Goal: Information Seeking & Learning: Learn about a topic

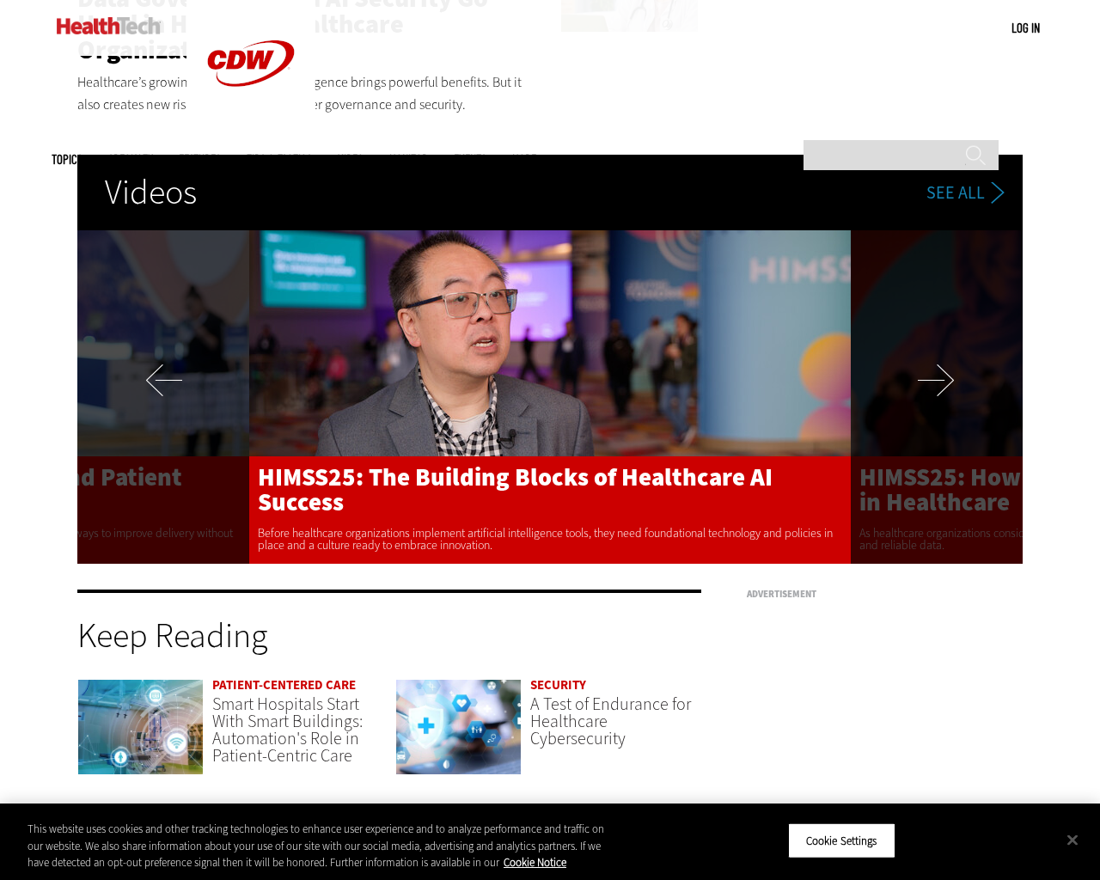
scroll to position [3521, 0]
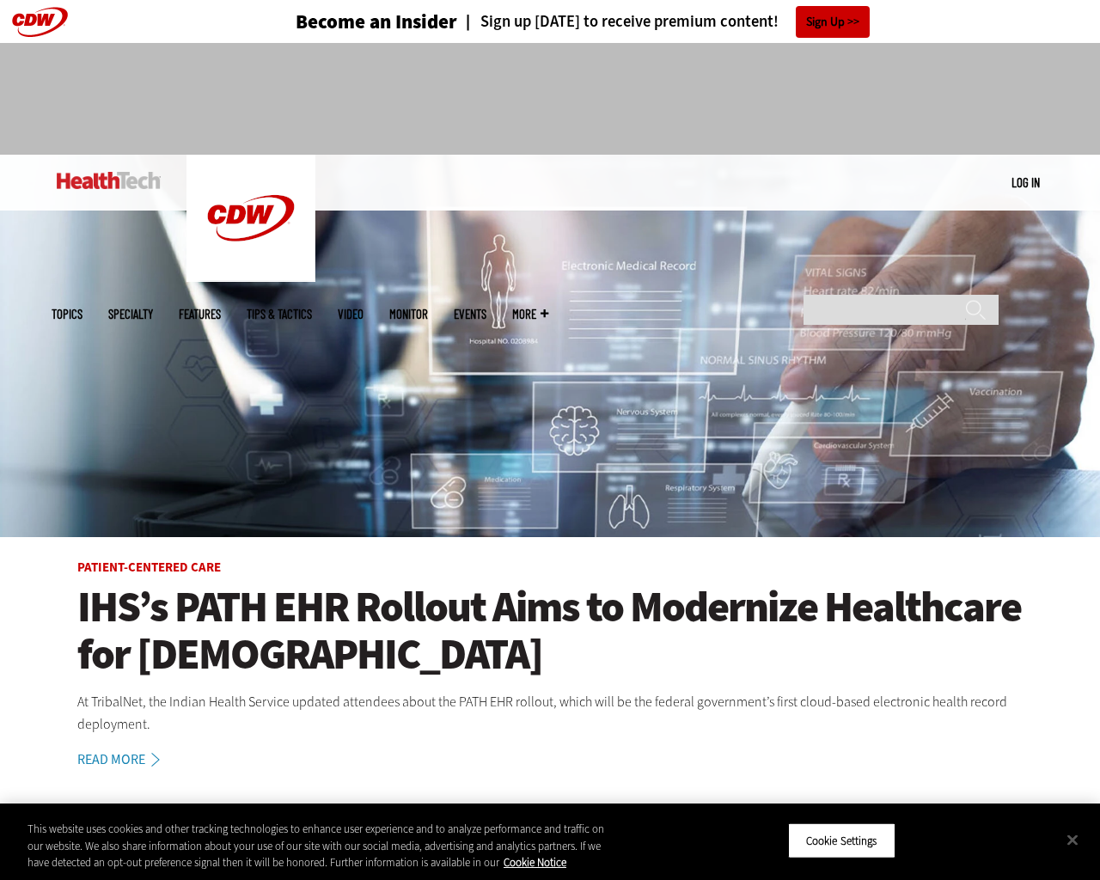
click at [1092, 440] on img at bounding box center [550, 346] width 1100 height 383
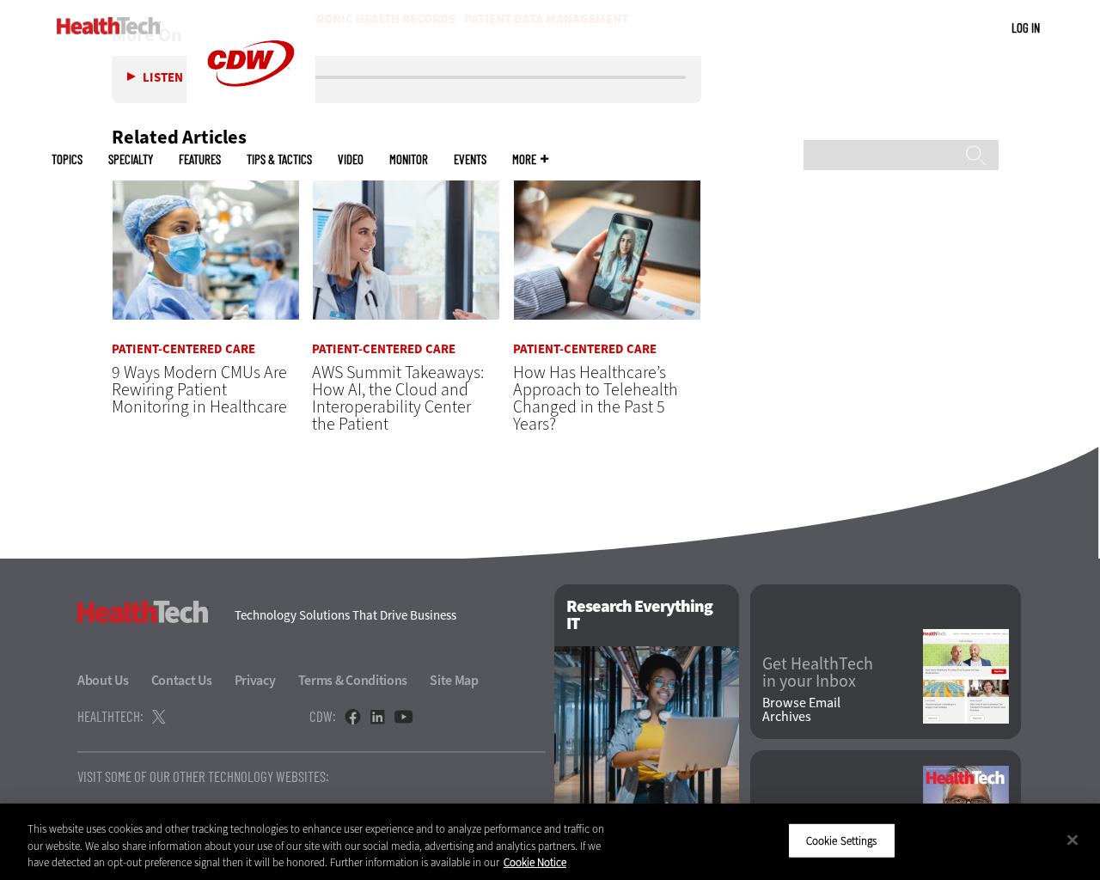
scroll to position [3976, 0]
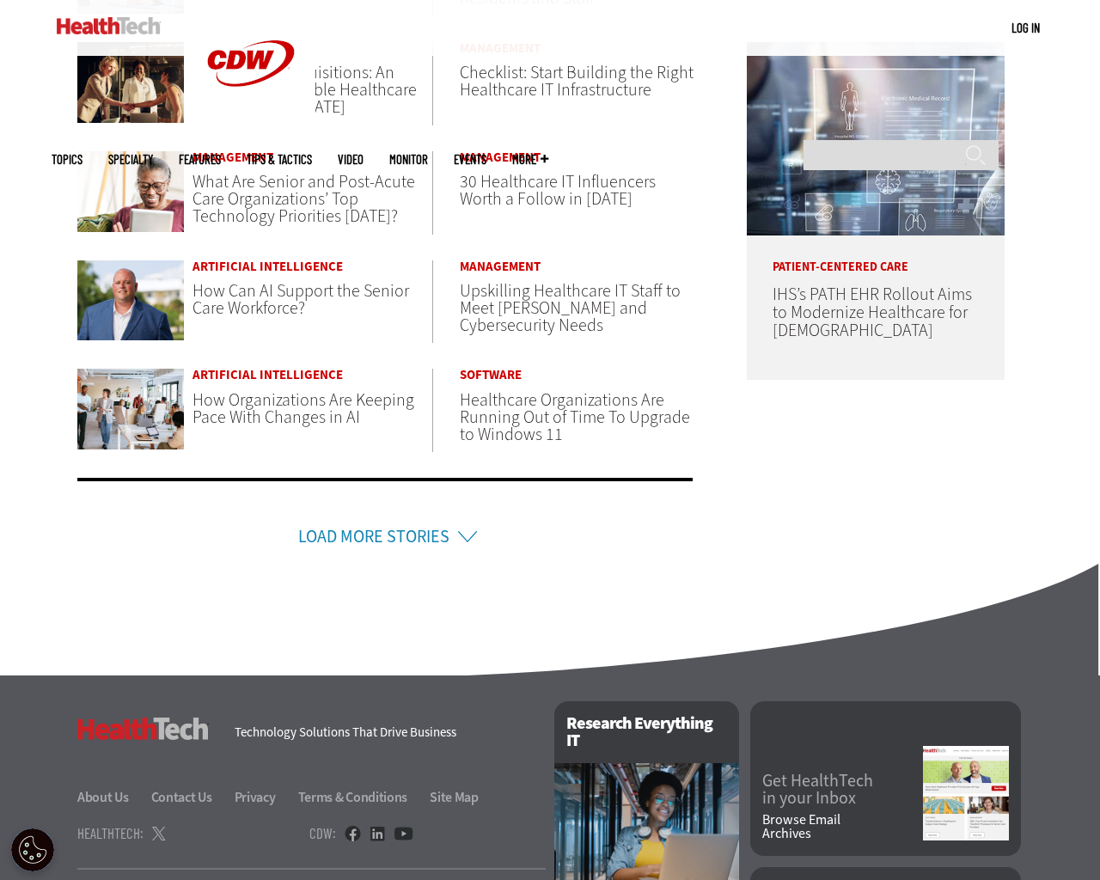
scroll to position [1070, 0]
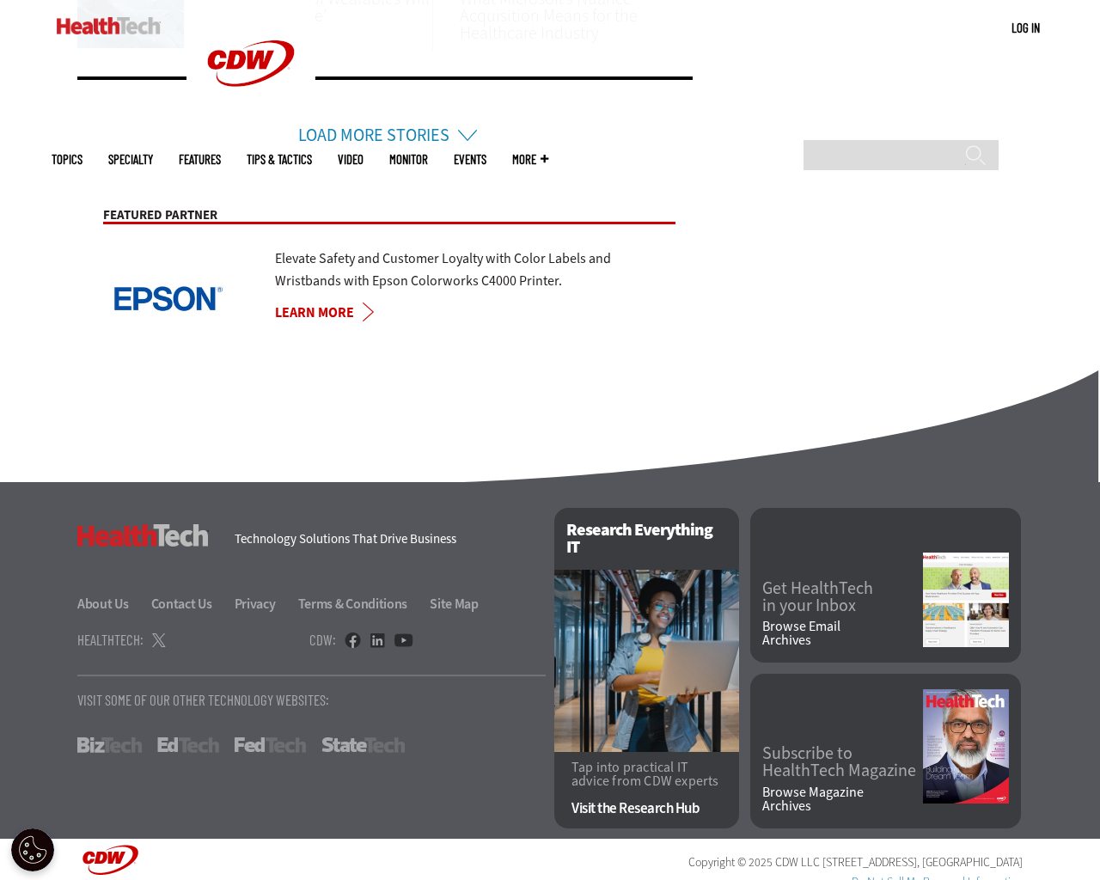
scroll to position [1307, 0]
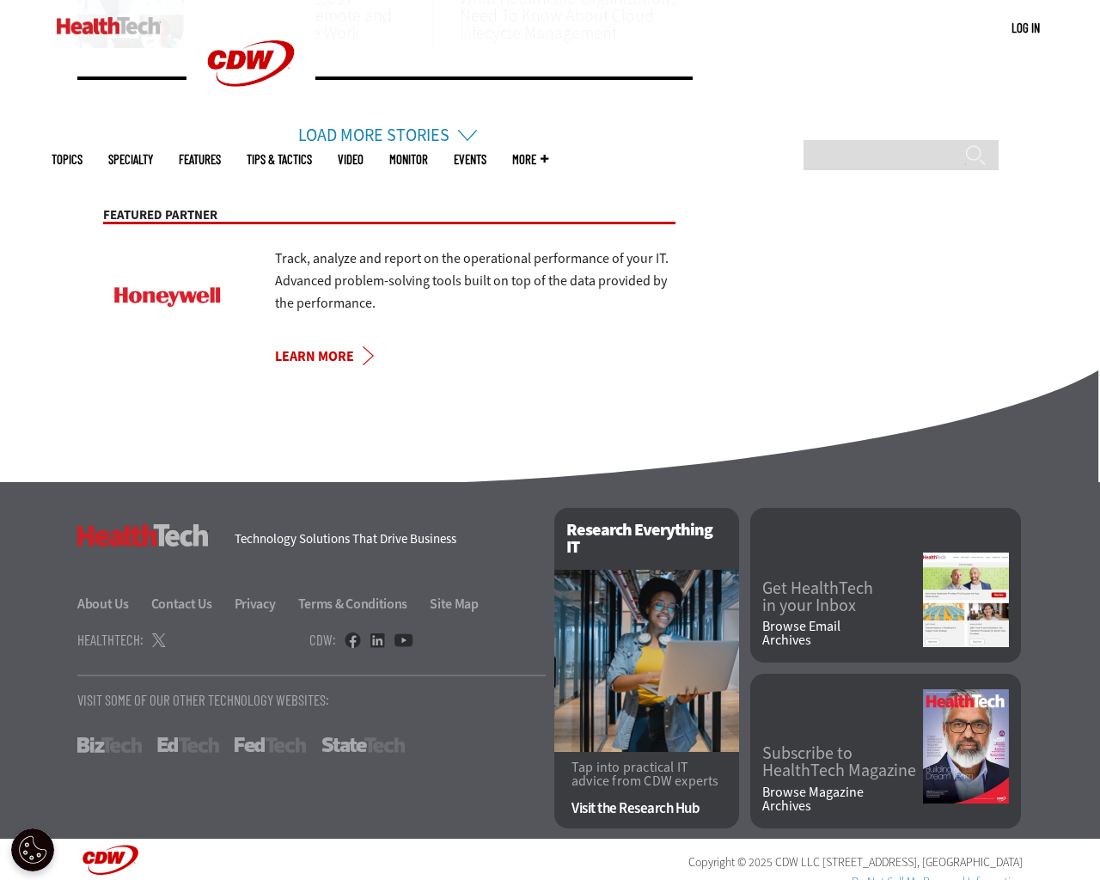
scroll to position [1307, 0]
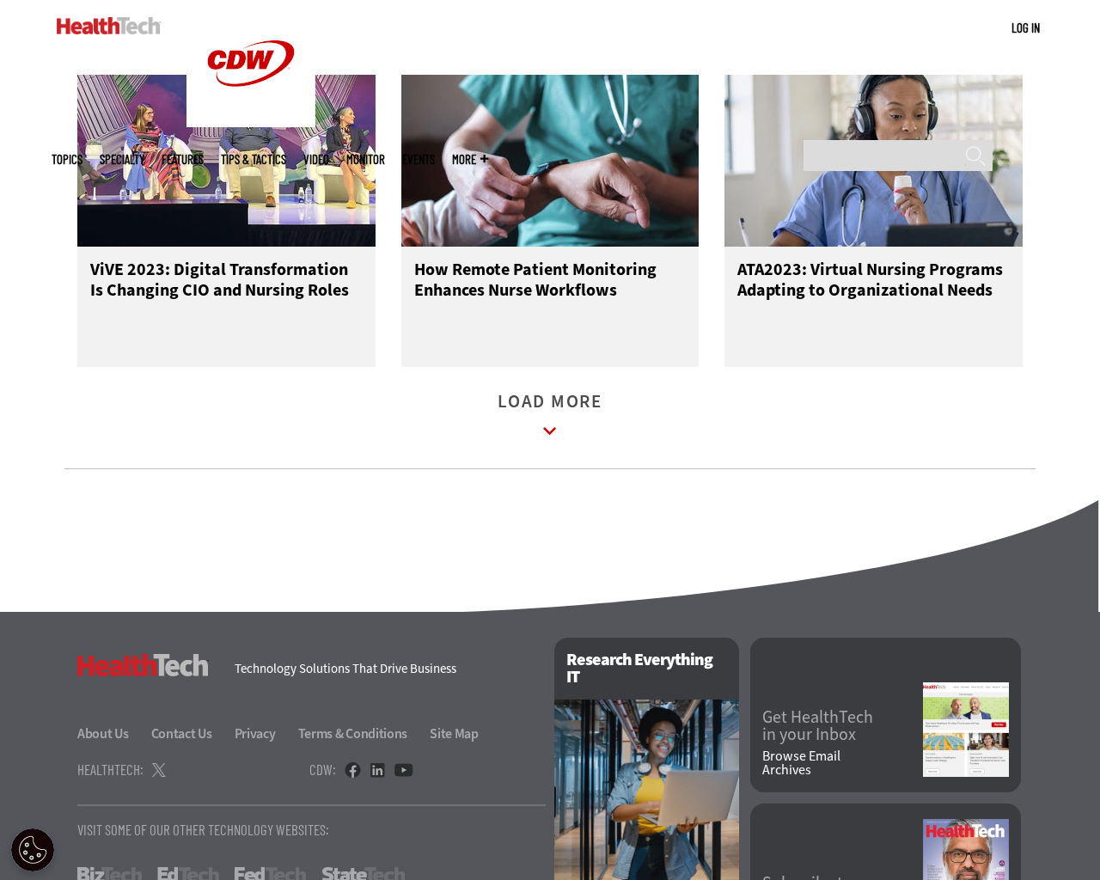
scroll to position [2311, 0]
